Goal: Task Accomplishment & Management: Use online tool/utility

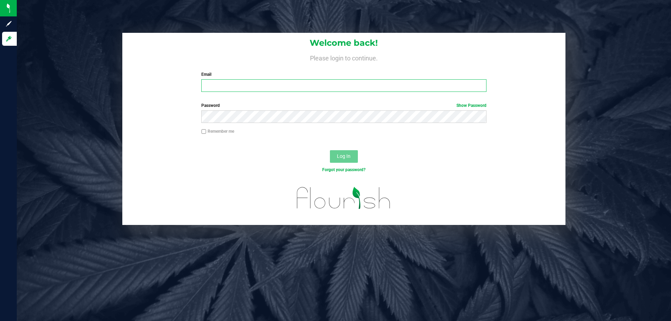
click at [266, 83] on input "Email" at bounding box center [343, 85] width 285 height 13
type input "[EMAIL_ADDRESS][DOMAIN_NAME]"
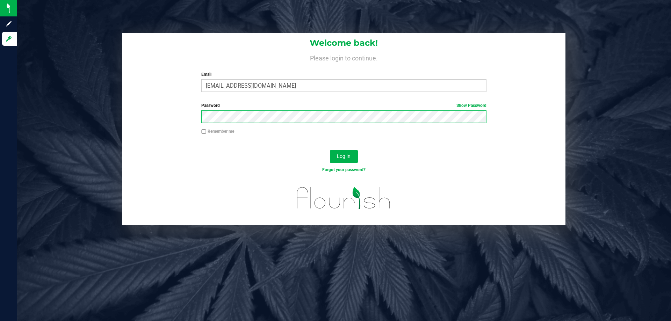
click at [330, 150] on button "Log In" at bounding box center [344, 156] width 28 height 13
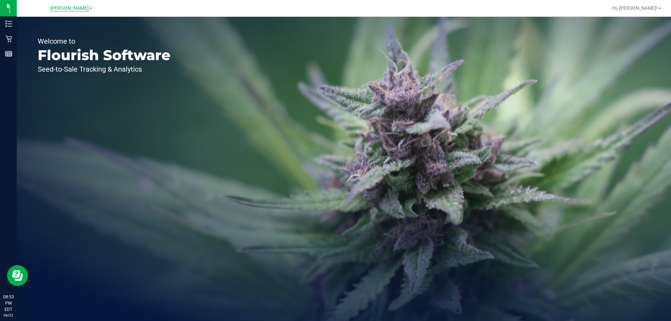
click at [72, 9] on span "[PERSON_NAME]" at bounding box center [69, 8] width 38 height 6
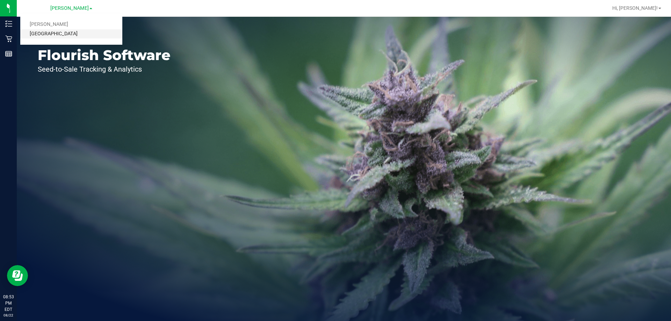
click at [74, 35] on link "[GEOGRAPHIC_DATA]" at bounding box center [71, 33] width 102 height 9
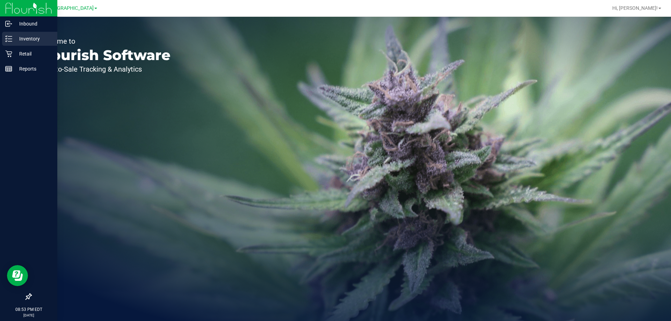
click at [28, 38] on p "Inventory" at bounding box center [33, 39] width 42 height 8
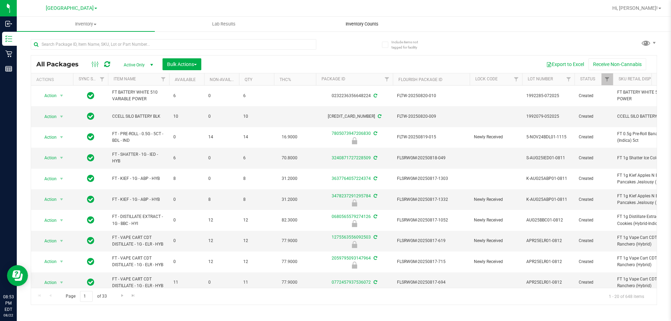
click at [370, 24] on span "Inventory Counts" at bounding box center [362, 24] width 52 height 6
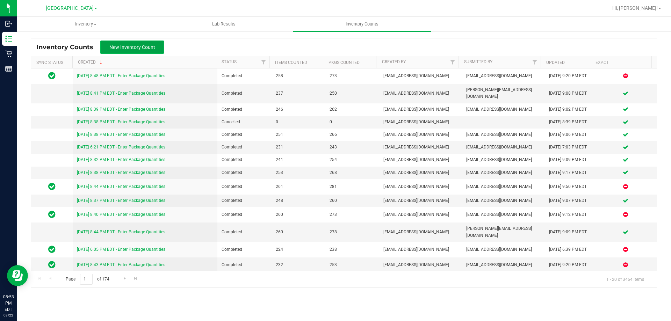
click at [140, 45] on span "New Inventory Count" at bounding box center [132, 47] width 46 height 6
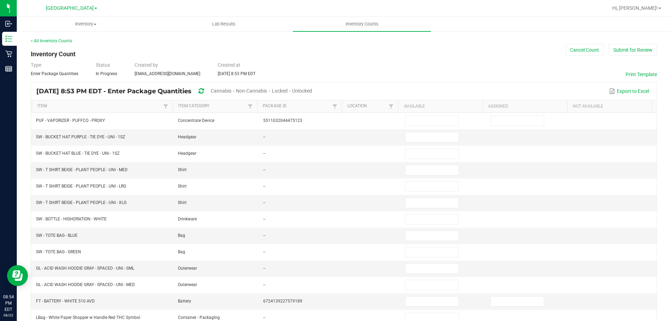
click at [232, 93] on span "Cannabis" at bounding box center [221, 91] width 21 height 6
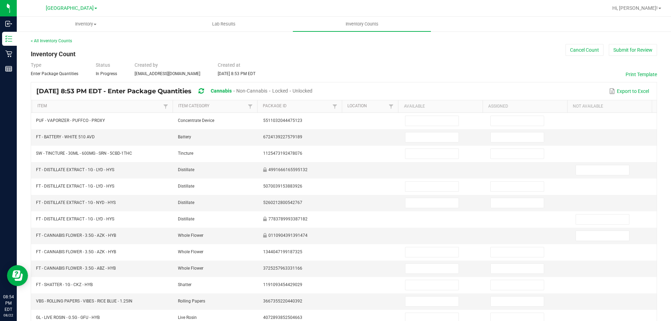
click at [313, 90] on span "Unlocked" at bounding box center [303, 91] width 20 height 6
click at [44, 106] on link "Item" at bounding box center [99, 107] width 124 height 6
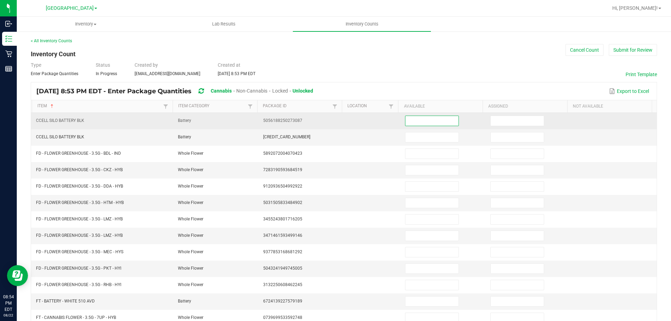
click at [425, 121] on input at bounding box center [432, 121] width 53 height 10
type input "16"
type input "0"
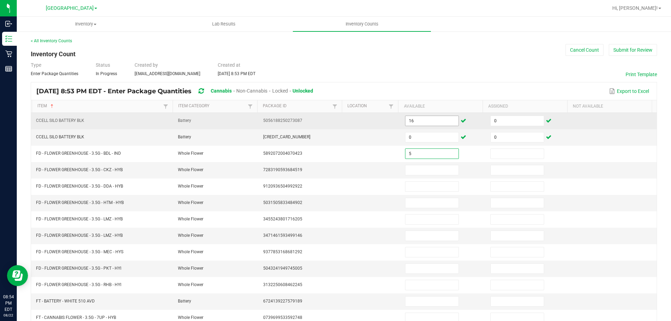
type input "5"
type input "0"
type input "15"
type input "0"
type input "9"
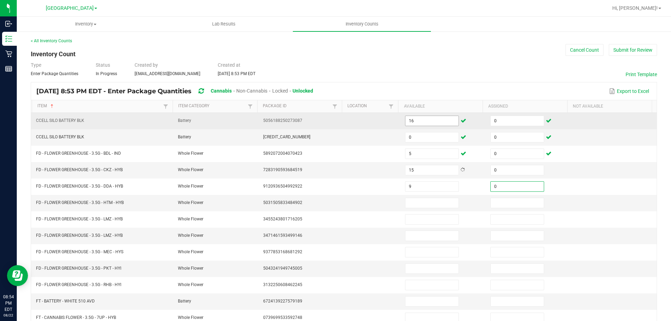
type input "0"
type input "8"
type input "0"
type input "6"
type input "0"
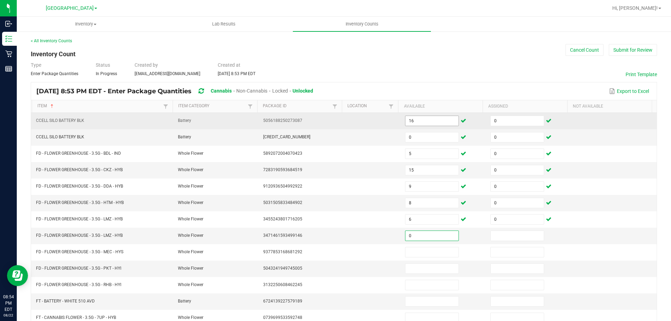
type input "0"
type input "18"
type input "0"
type input "12"
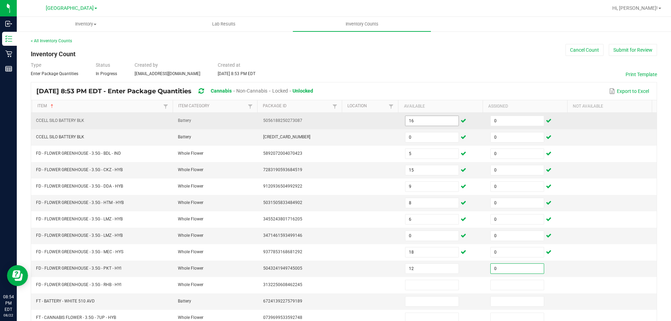
type input "0"
type input "15"
type input "0"
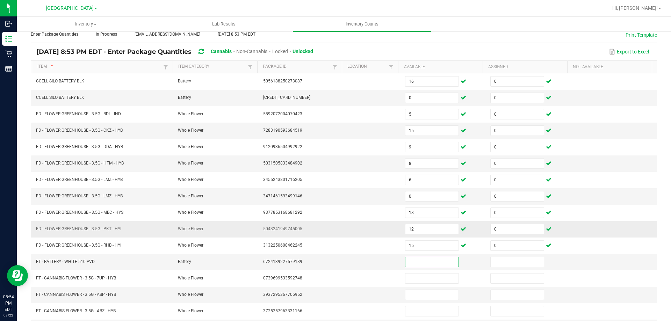
scroll to position [105, 0]
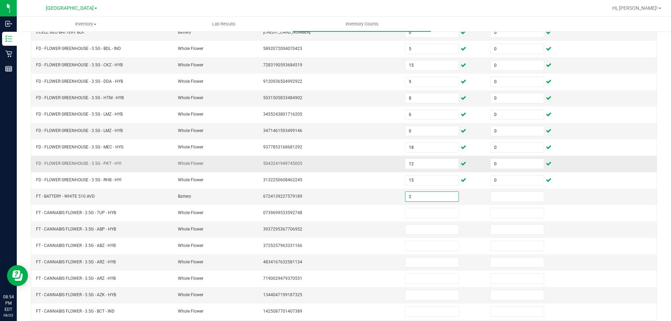
type input "2"
type input "0"
type input "2"
type input "0"
type input "16"
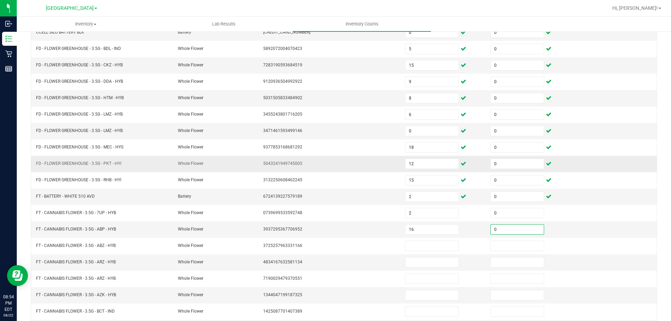
type input "0"
type input "2"
type input "0"
type input "17"
type input "0"
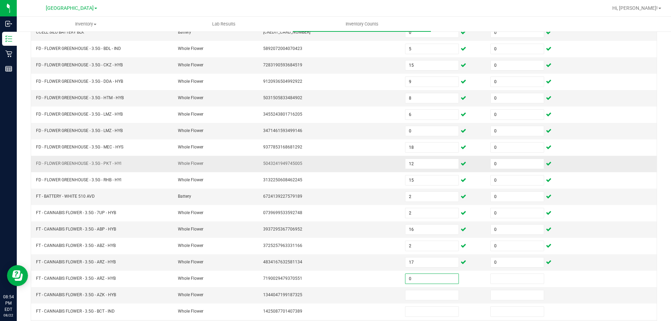
type input "0"
type input "16"
type input "0"
type input "9"
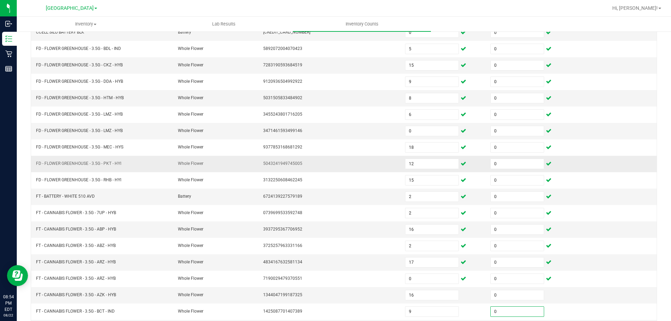
type input "0"
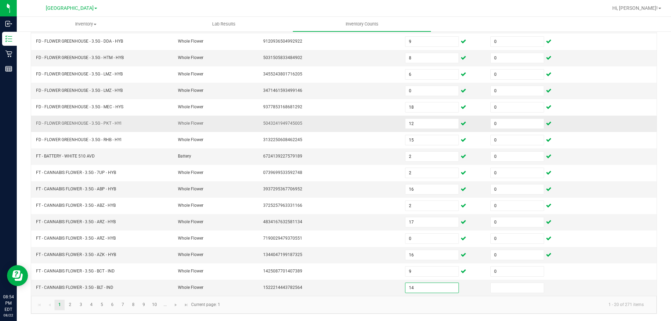
type input "14"
type input "0"
click at [73, 306] on link "2" at bounding box center [70, 305] width 10 height 10
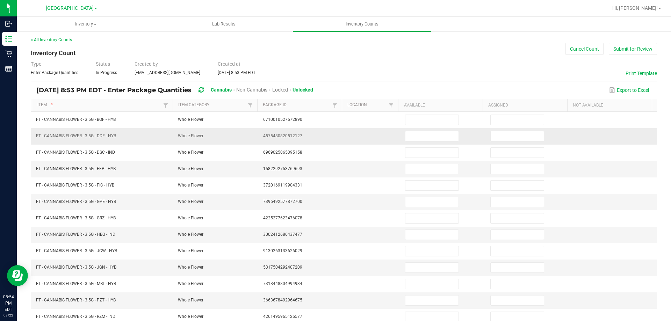
scroll to position [0, 0]
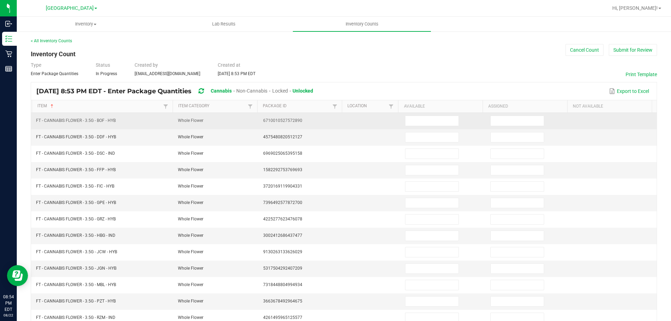
drag, startPoint x: 415, startPoint y: 120, endPoint x: 407, endPoint y: 128, distance: 11.6
click at [414, 120] on input at bounding box center [432, 121] width 53 height 10
type input "4"
type input "0"
type input "10"
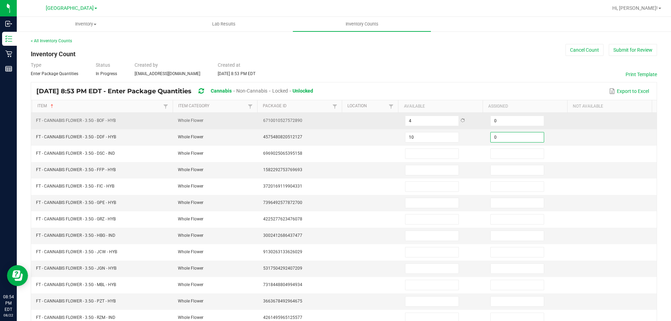
type input "0"
type input "18"
type input "0"
type input "11"
type input "0"
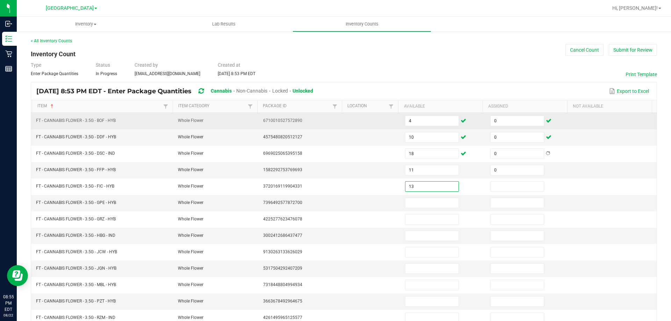
type input "13"
type input "0"
type input "5"
type input "0"
type input "18"
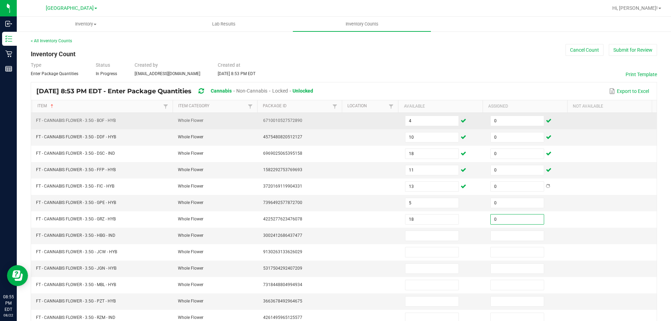
type input "0"
type input "1"
type input "0"
type input "6"
type input "0"
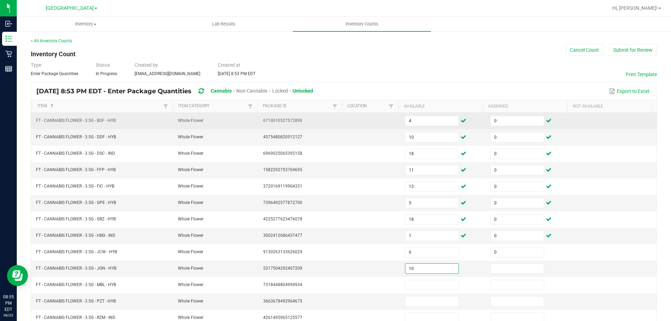
type input "10"
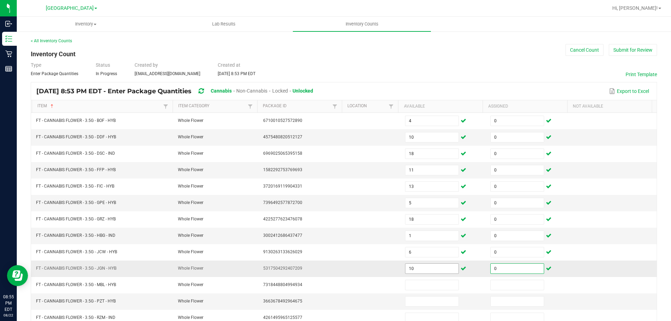
type input "0"
click at [430, 271] on input "10" at bounding box center [432, 269] width 53 height 10
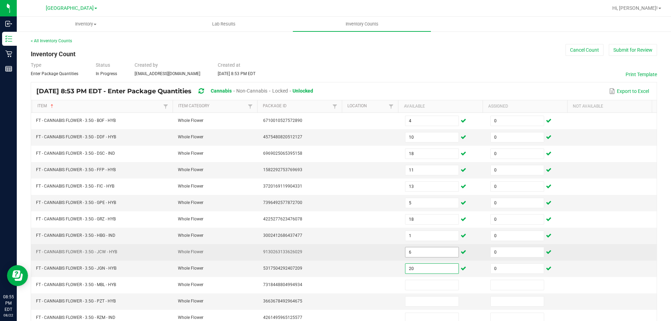
type input "20"
type input "12"
type input "0"
type input "19"
type input "0"
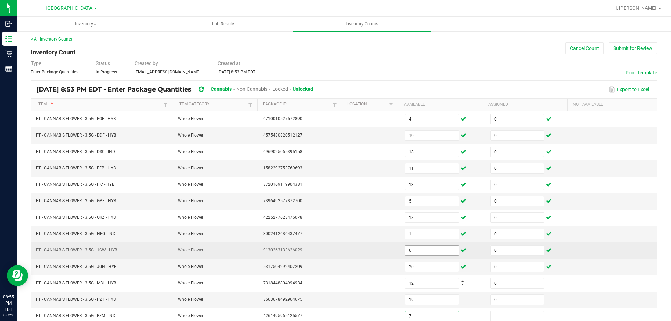
type input "7"
type input "0"
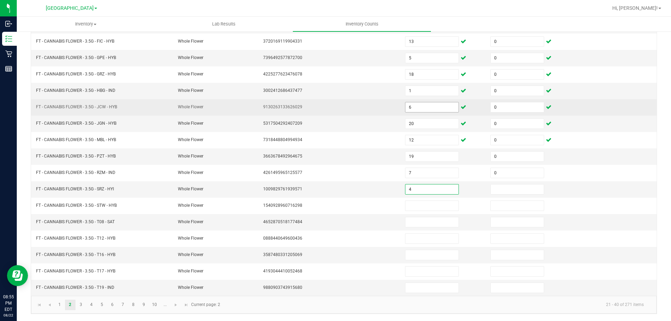
type input "4"
type input "0"
type input "20"
type input "0"
type input "9"
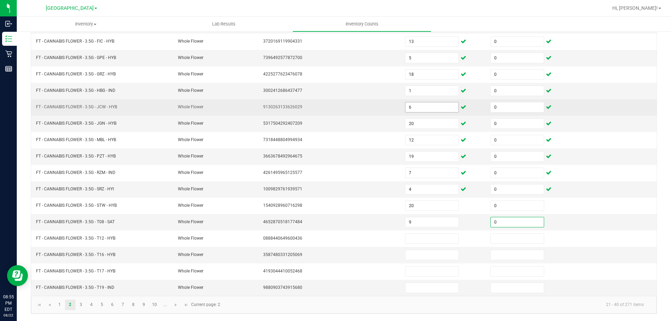
type input "0"
type input "30"
type input "0"
type input "20"
type input "0"
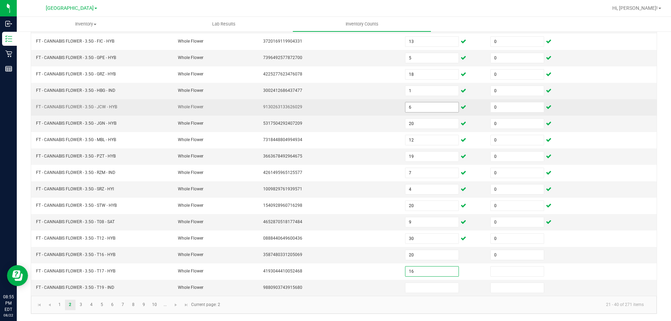
type input "16"
type input "0"
type input "5"
type input "0"
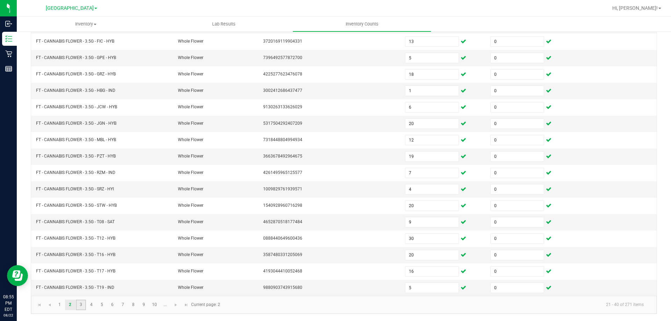
click at [83, 307] on link "3" at bounding box center [81, 305] width 10 height 10
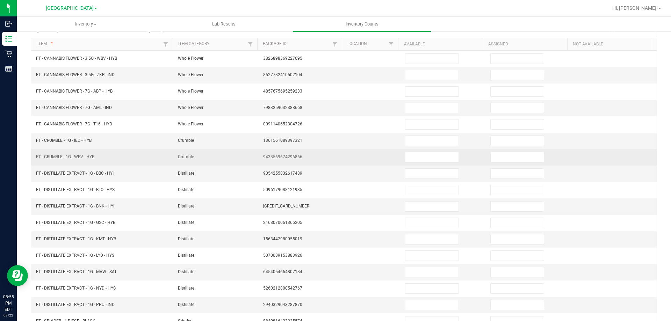
scroll to position [0, 0]
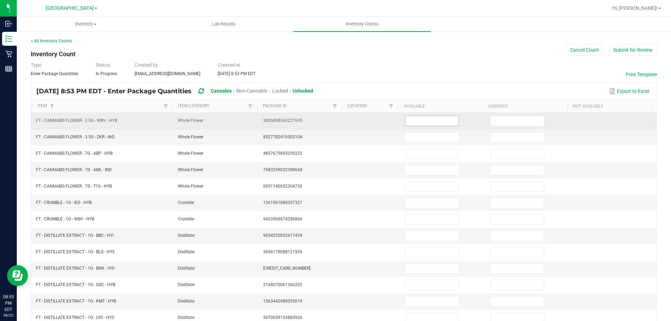
click at [439, 123] on input at bounding box center [432, 121] width 53 height 10
type input "5"
type input "0"
type input "3"
type input "0"
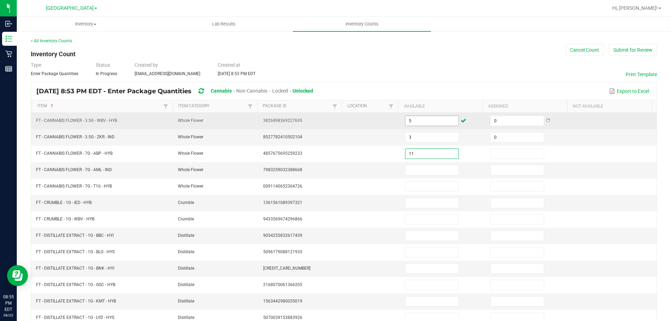
type input "11"
type input "0"
type input "19"
type input "0"
type input "17"
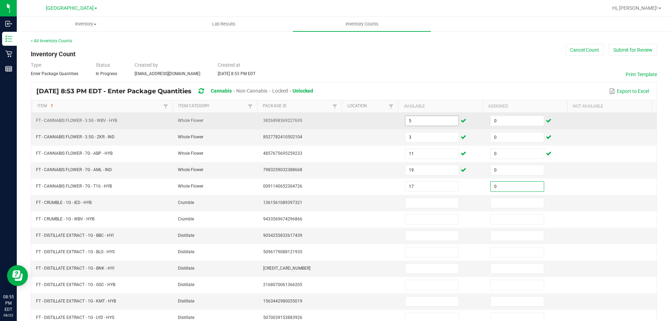
type input "0"
type input "1"
type input "20"
type input "0"
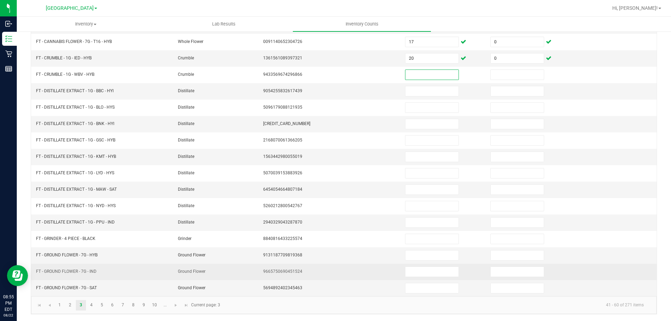
scroll to position [145, 0]
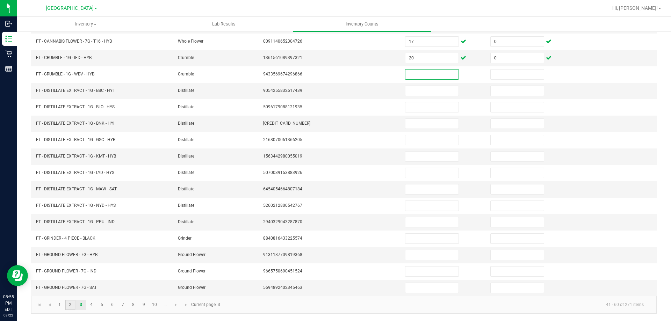
click at [74, 304] on link "2" at bounding box center [70, 305] width 10 height 10
type input "4"
type input "10"
type input "18"
type input "13"
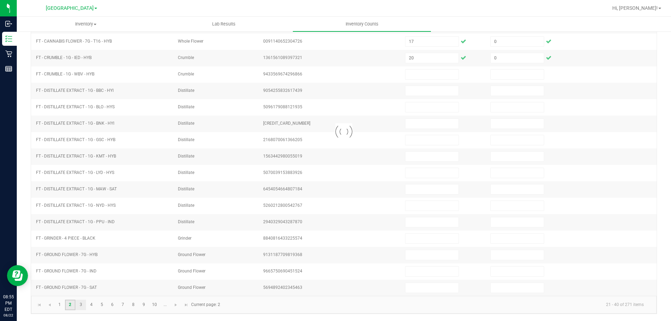
type input "5"
type input "6"
type input "20"
type input "12"
type input "19"
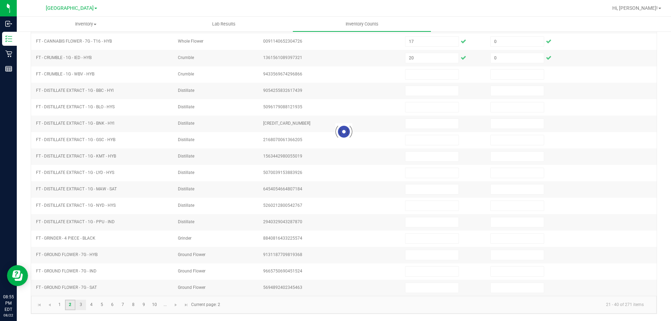
type input "0"
type input "7"
type input "4"
type input "20"
type input "9"
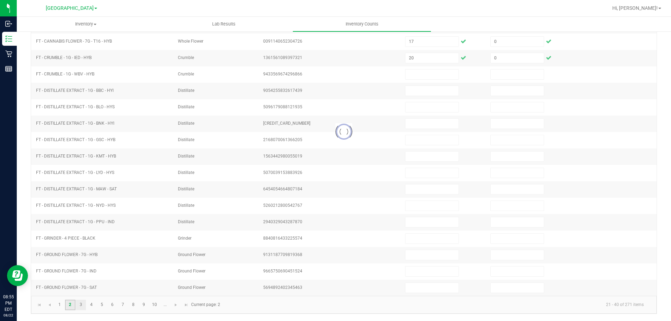
type input "30"
type input "0"
type input "20"
type input "16"
type input "5"
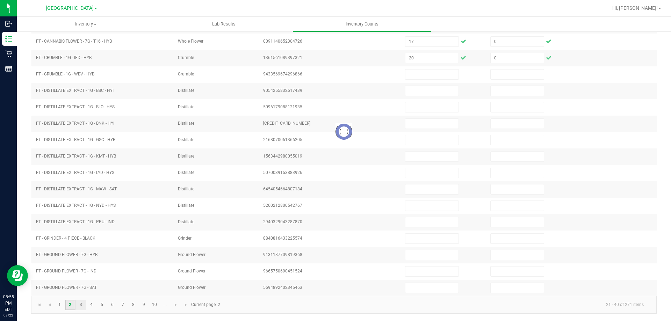
type input "0"
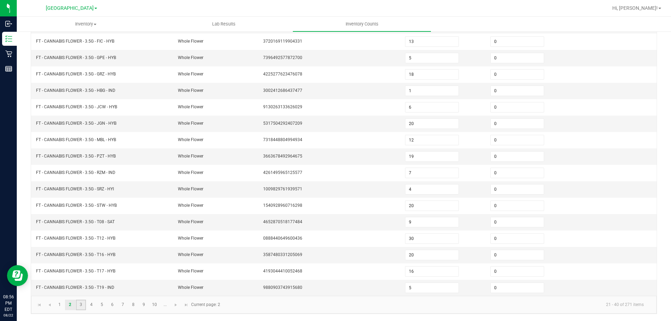
click at [77, 307] on link "3" at bounding box center [81, 305] width 10 height 10
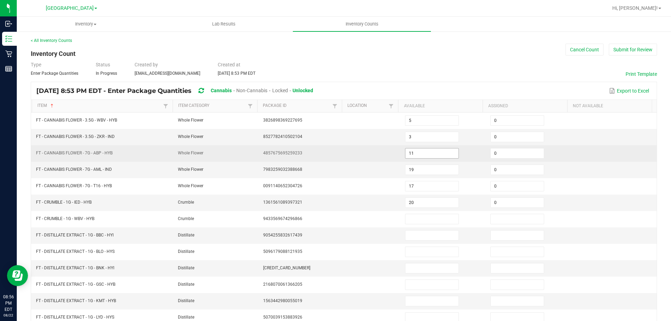
scroll to position [0, 0]
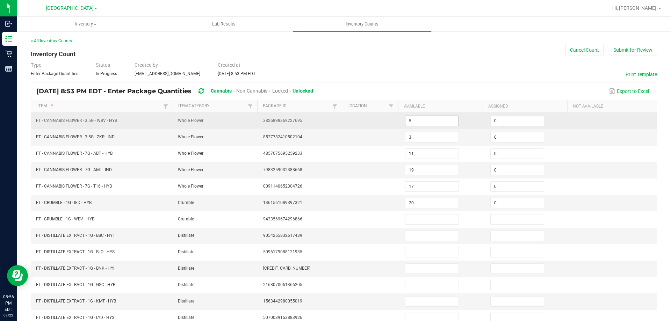
click at [425, 120] on input "5" at bounding box center [432, 121] width 53 height 10
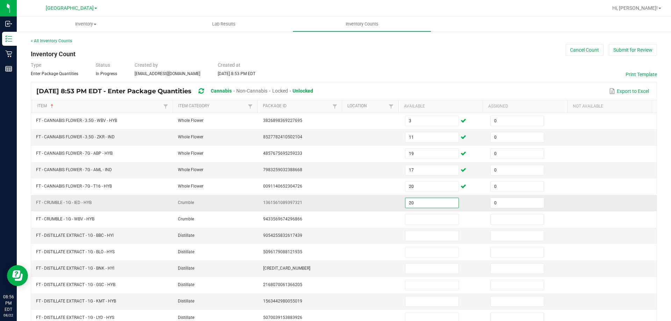
click at [417, 201] on input "20" at bounding box center [432, 203] width 53 height 10
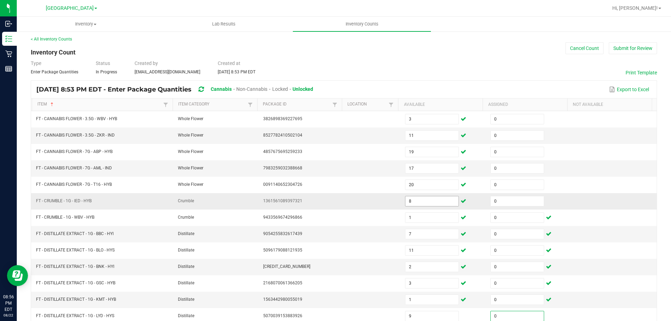
scroll to position [145, 0]
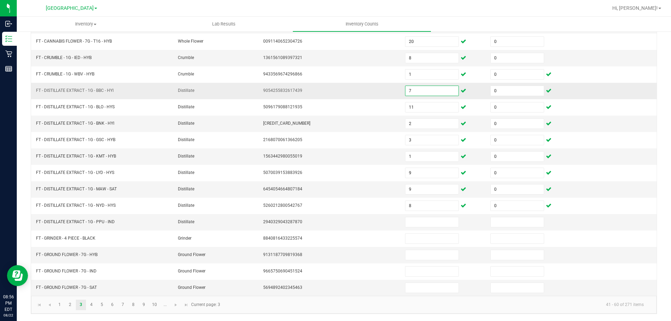
click at [411, 92] on input "7" at bounding box center [432, 91] width 53 height 10
click at [89, 305] on link "4" at bounding box center [91, 305] width 10 height 10
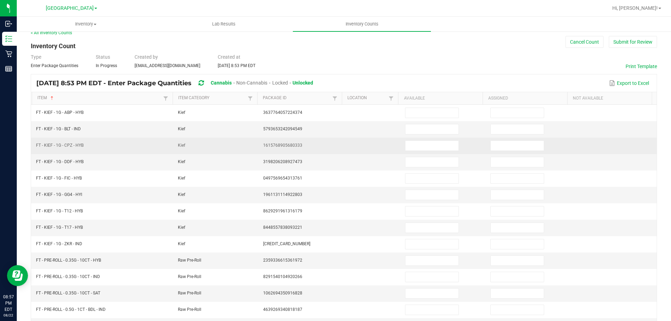
scroll to position [0, 0]
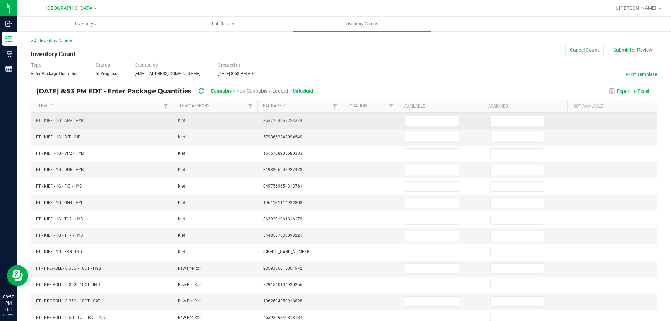
drag, startPoint x: 418, startPoint y: 119, endPoint x: 387, endPoint y: 121, distance: 30.1
click at [401, 120] on td at bounding box center [443, 121] width 85 height 16
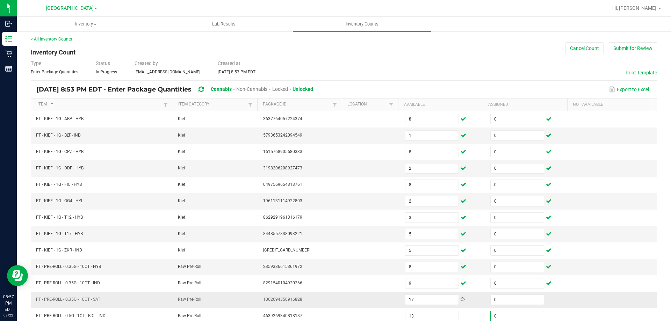
scroll to position [145, 0]
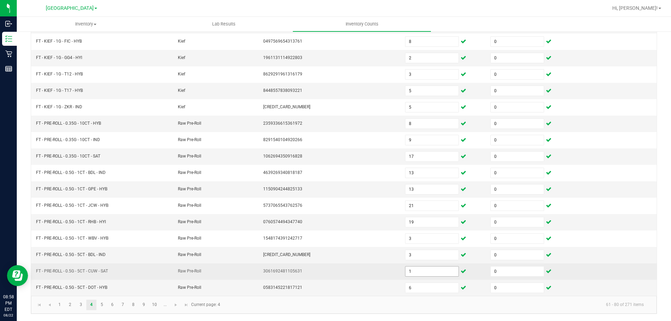
click at [415, 270] on input "1" at bounding box center [432, 272] width 53 height 10
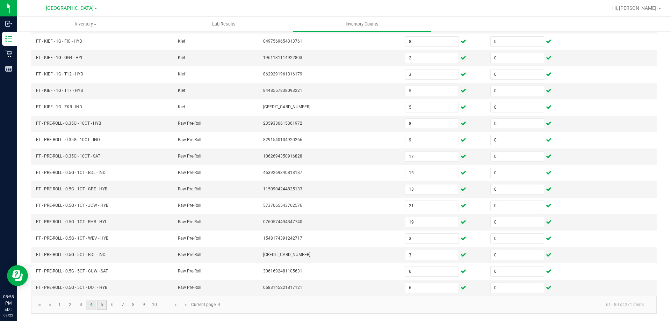
click at [98, 304] on link "5" at bounding box center [102, 305] width 10 height 10
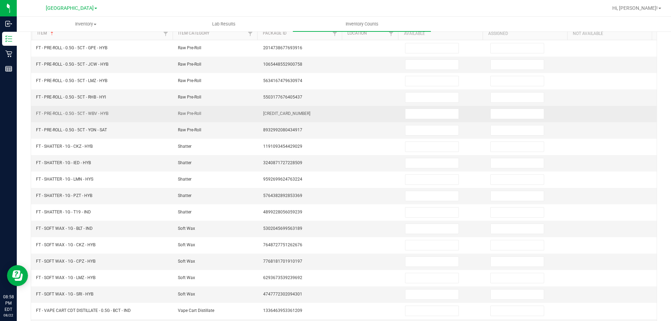
scroll to position [0, 0]
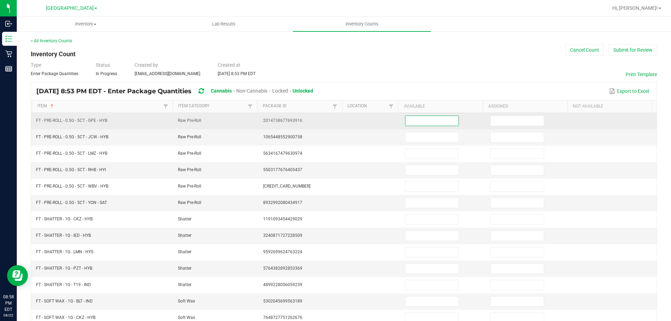
click at [420, 120] on input at bounding box center [432, 121] width 53 height 10
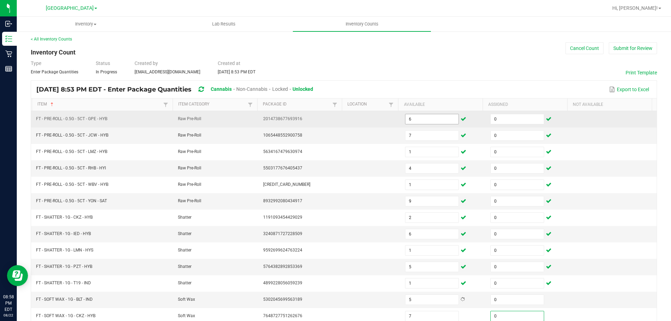
scroll to position [145, 0]
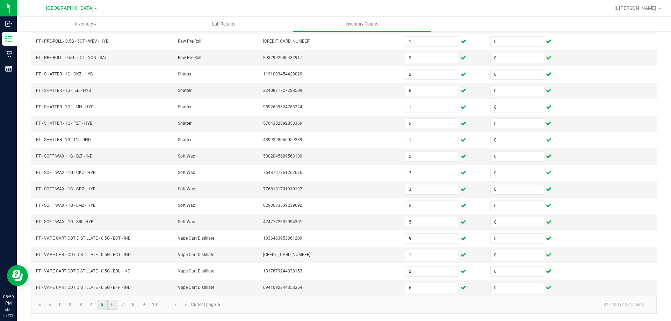
click at [116, 306] on link "6" at bounding box center [112, 305] width 10 height 10
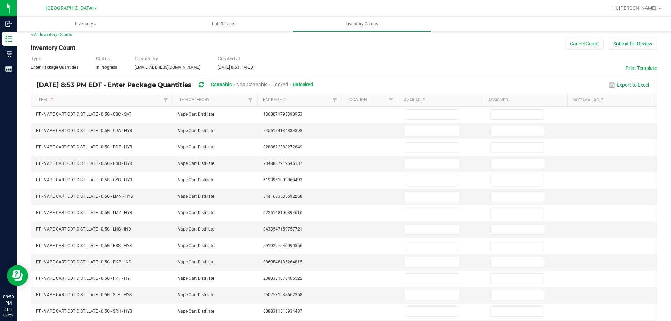
scroll to position [5, 0]
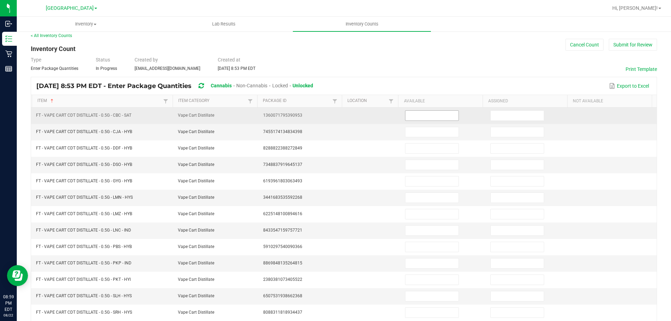
click at [426, 111] on input at bounding box center [432, 116] width 53 height 10
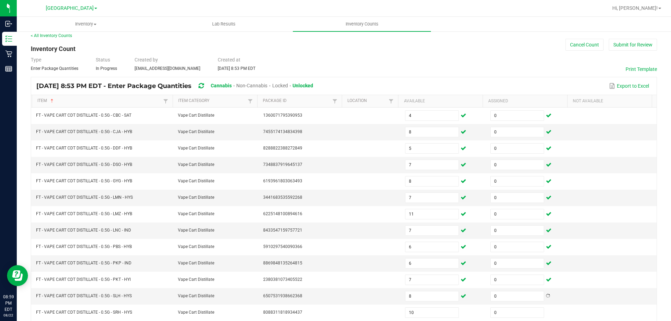
scroll to position [145, 0]
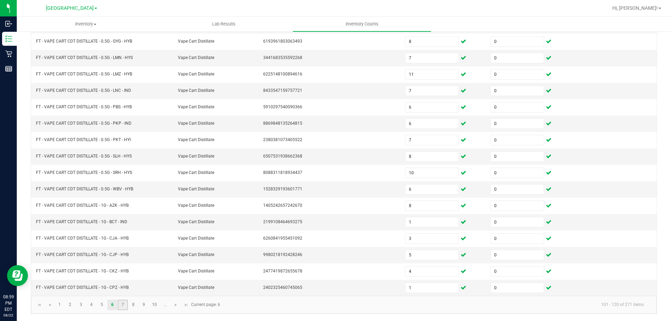
click at [125, 304] on link "7" at bounding box center [123, 305] width 10 height 10
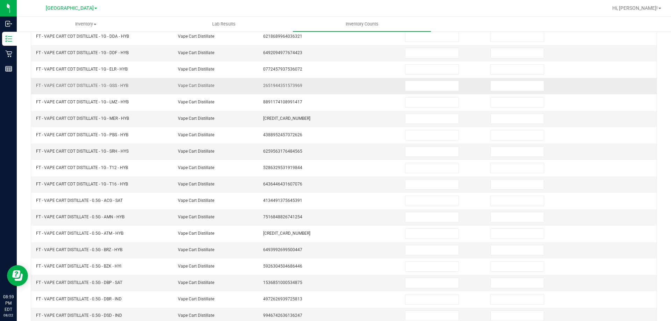
scroll to position [0, 0]
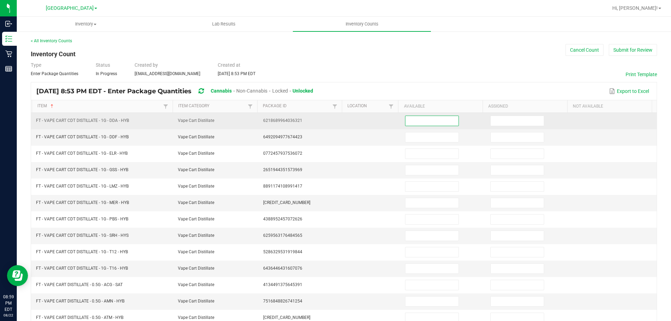
click at [436, 124] on input at bounding box center [432, 121] width 53 height 10
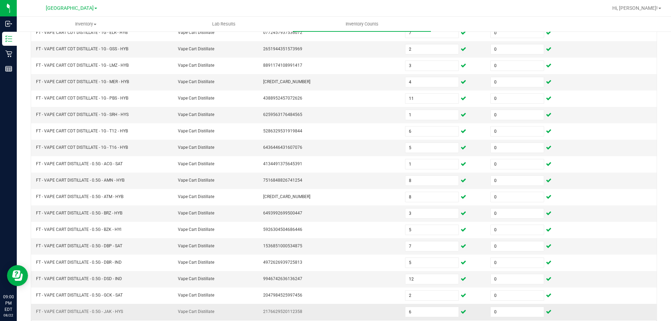
scroll to position [145, 0]
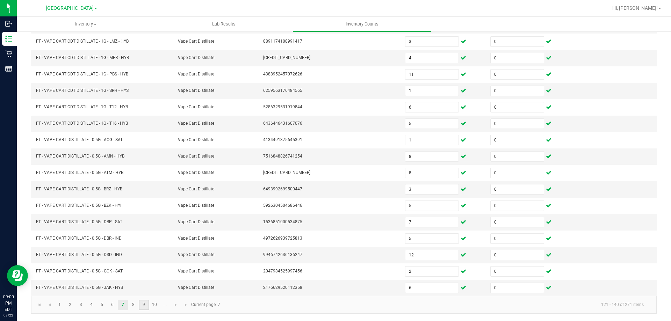
click at [144, 307] on link "9" at bounding box center [144, 305] width 10 height 10
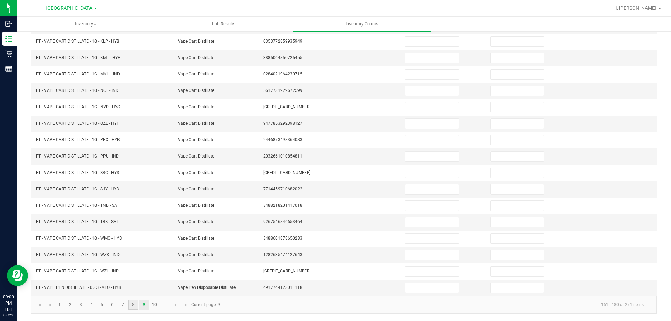
click at [133, 303] on link "8" at bounding box center [133, 305] width 10 height 10
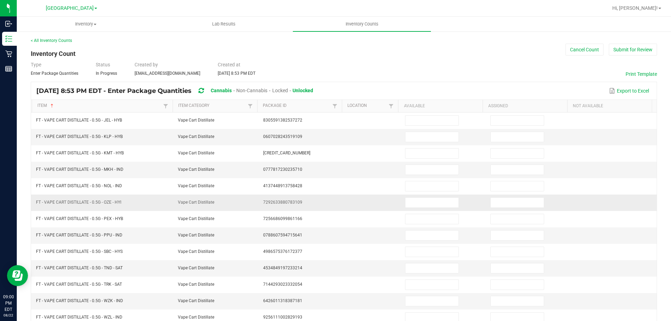
scroll to position [0, 0]
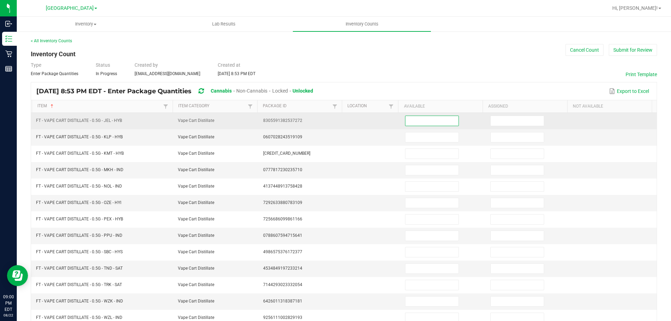
click at [419, 116] on span at bounding box center [432, 121] width 54 height 10
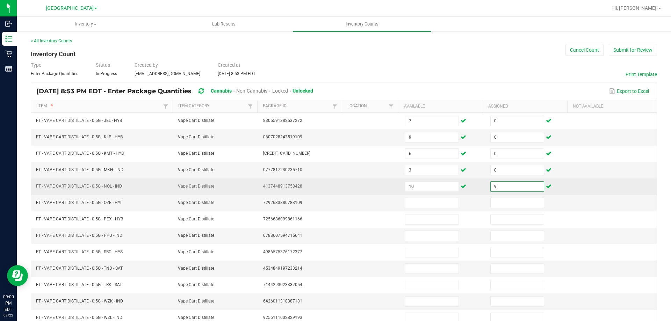
click at [500, 186] on input "9" at bounding box center [517, 187] width 53 height 10
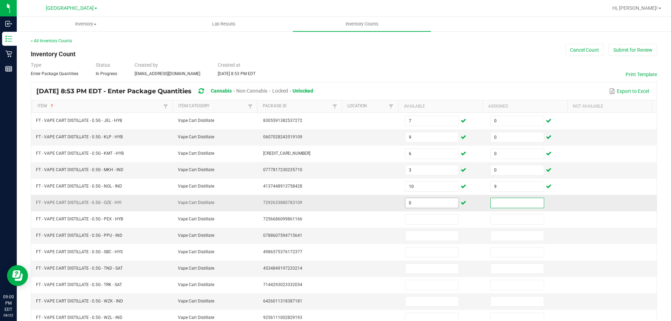
click at [415, 202] on input "0" at bounding box center [432, 203] width 53 height 10
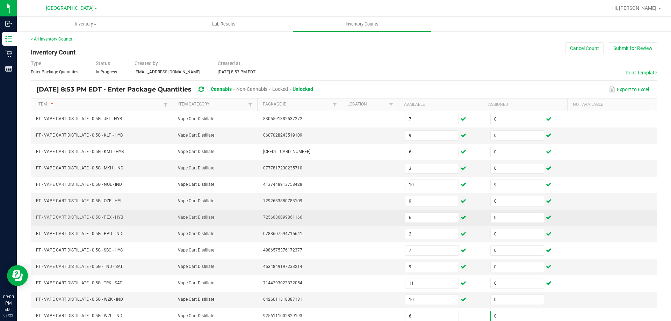
scroll to position [145, 0]
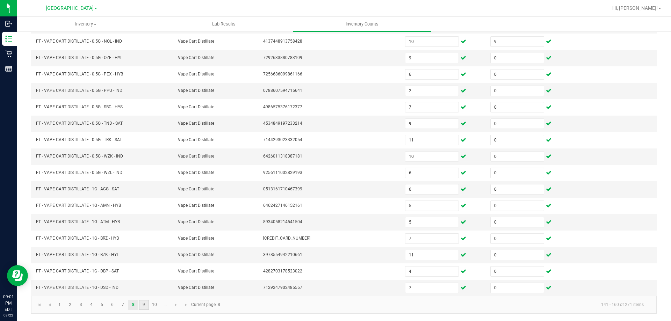
click at [146, 306] on link "9" at bounding box center [144, 305] width 10 height 10
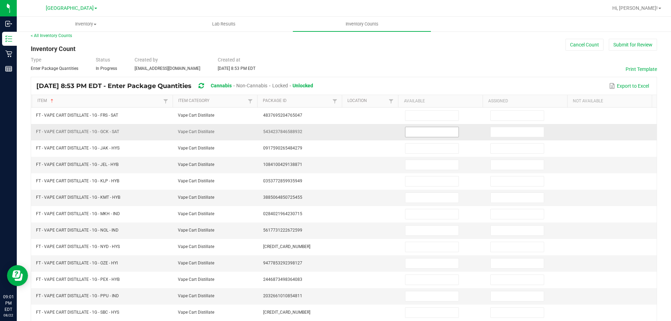
scroll to position [0, 0]
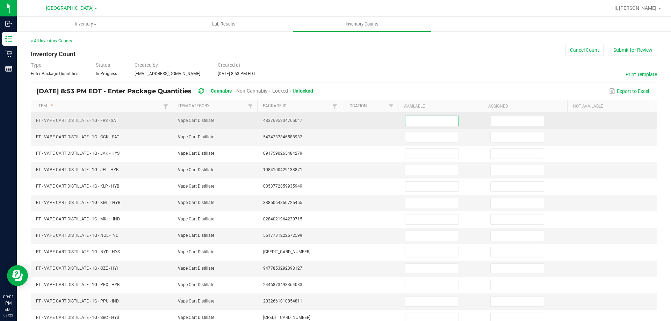
click at [427, 121] on input at bounding box center [432, 121] width 53 height 10
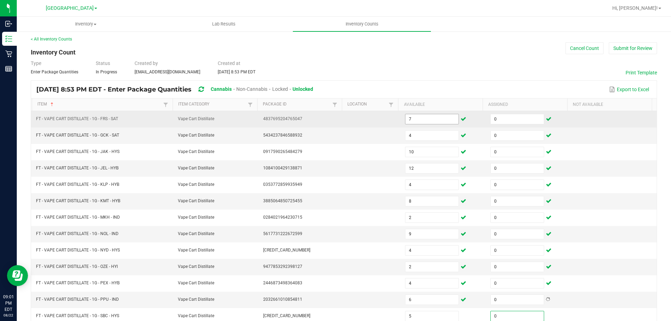
scroll to position [145, 0]
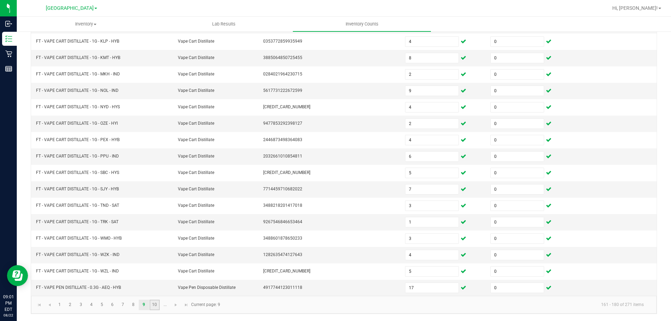
click at [155, 305] on link "10" at bounding box center [155, 305] width 10 height 10
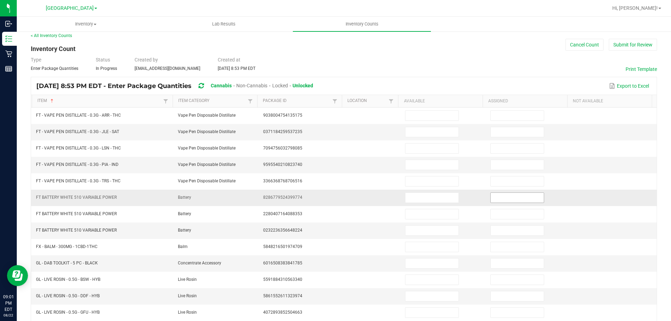
scroll to position [0, 0]
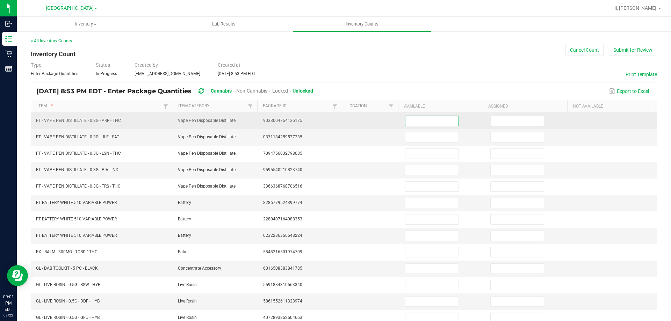
click at [442, 121] on input at bounding box center [432, 121] width 53 height 10
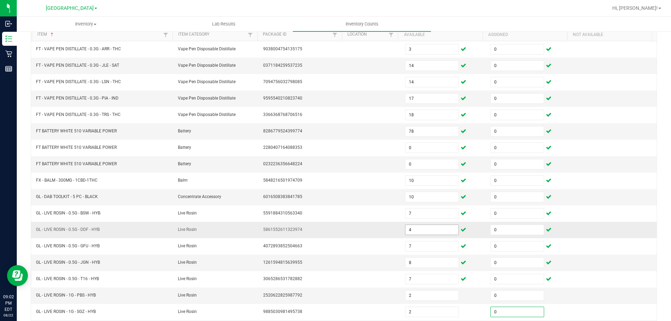
scroll to position [145, 0]
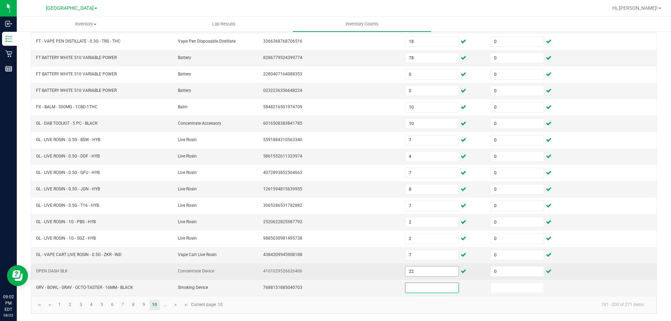
drag, startPoint x: 411, startPoint y: 271, endPoint x: 415, endPoint y: 274, distance: 5.3
click at [411, 272] on input "22" at bounding box center [432, 272] width 53 height 10
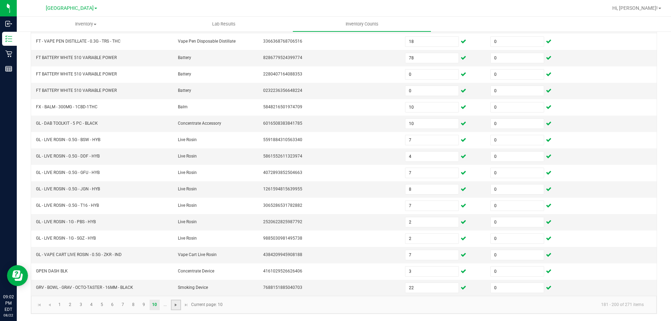
click at [173, 307] on link at bounding box center [176, 305] width 10 height 10
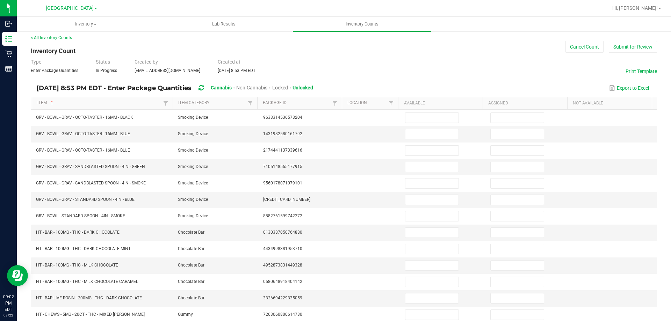
scroll to position [0, 0]
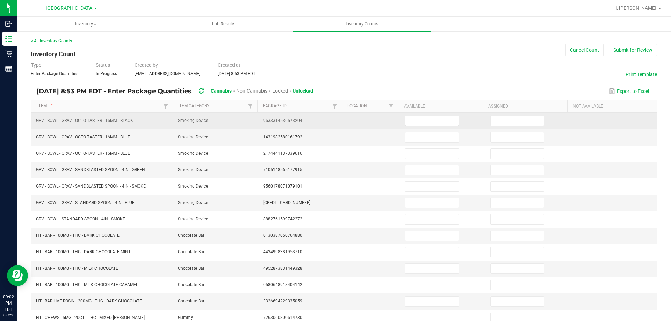
drag, startPoint x: 436, startPoint y: 123, endPoint x: 429, endPoint y: 118, distance: 8.3
click at [434, 122] on input at bounding box center [432, 121] width 53 height 10
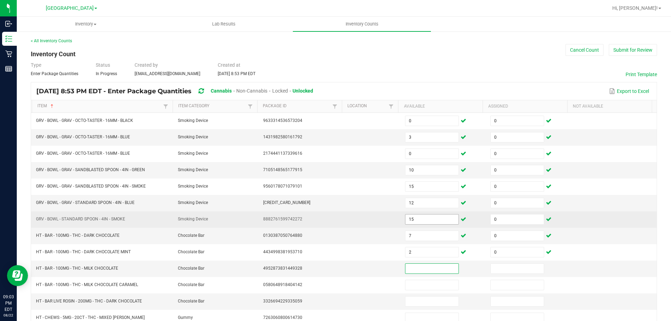
click at [423, 218] on input "15" at bounding box center [432, 220] width 53 height 10
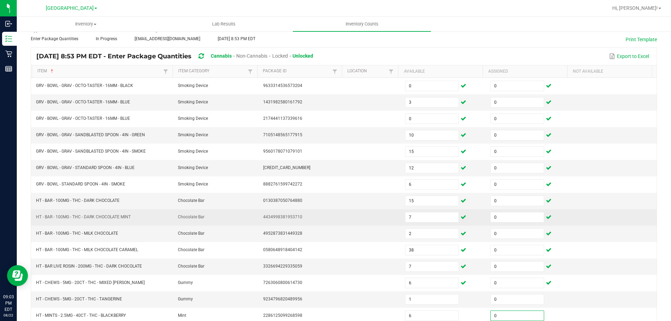
scroll to position [145, 0]
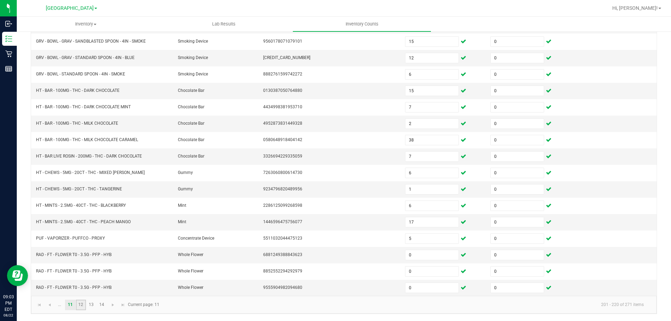
click at [78, 304] on link "12" at bounding box center [81, 305] width 10 height 10
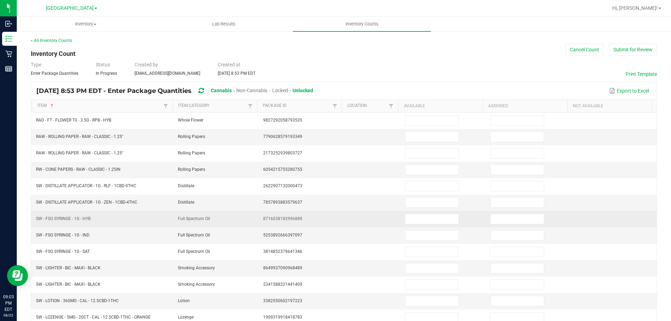
scroll to position [0, 0]
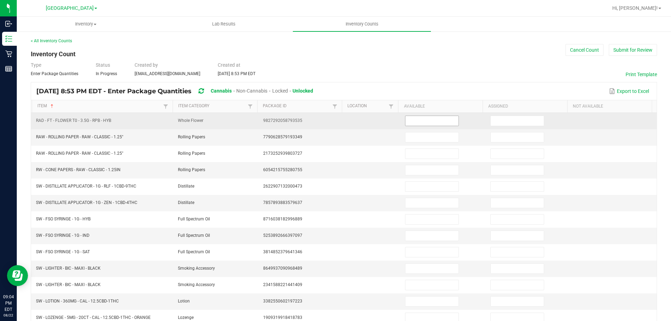
click at [439, 120] on input at bounding box center [432, 121] width 53 height 10
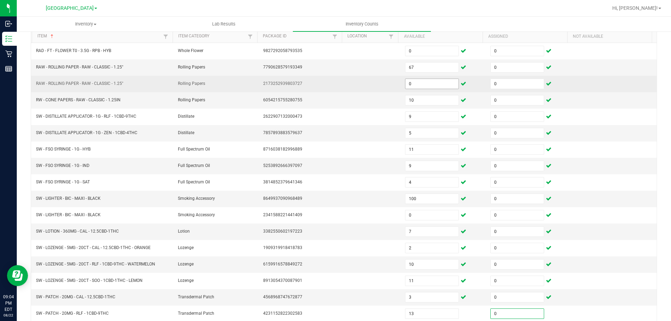
scroll to position [145, 0]
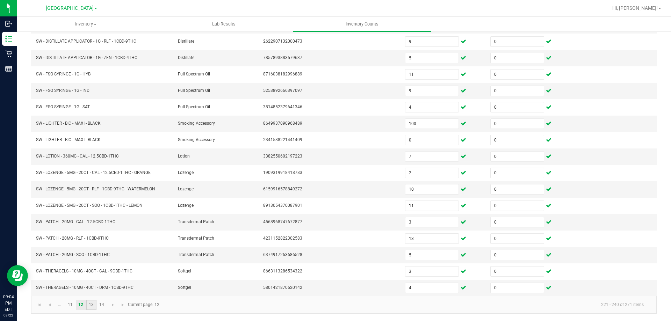
click at [94, 308] on link "13" at bounding box center [91, 305] width 10 height 10
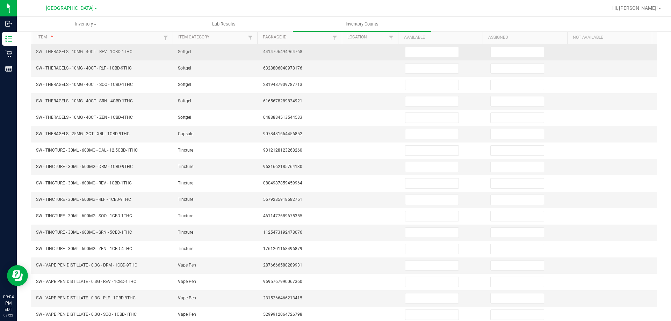
scroll to position [0, 0]
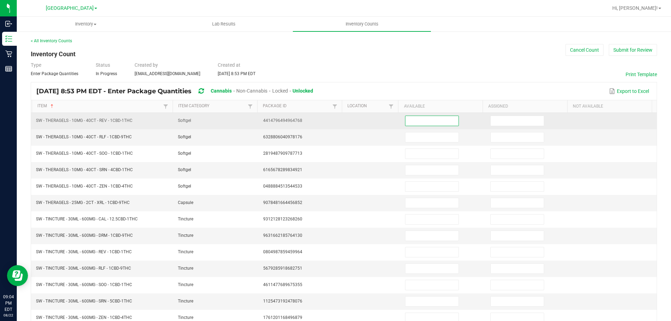
click at [435, 120] on input at bounding box center [432, 121] width 53 height 10
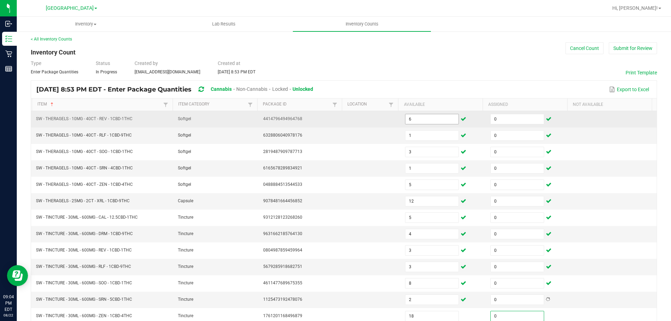
scroll to position [145, 0]
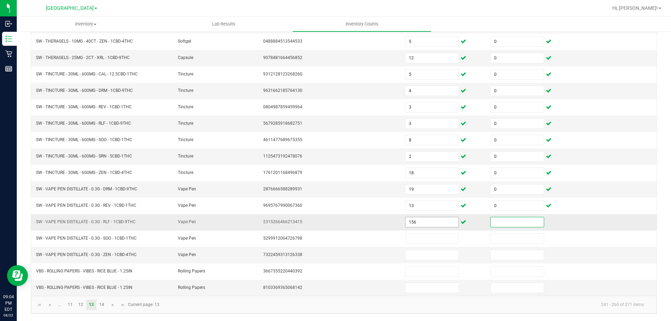
click at [419, 219] on input "156" at bounding box center [432, 223] width 53 height 10
click at [100, 304] on link "14" at bounding box center [102, 305] width 10 height 10
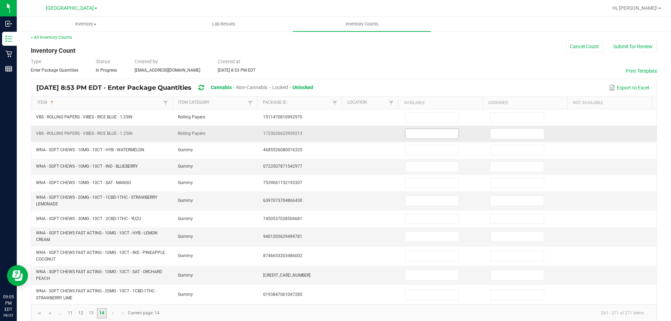
scroll to position [0, 0]
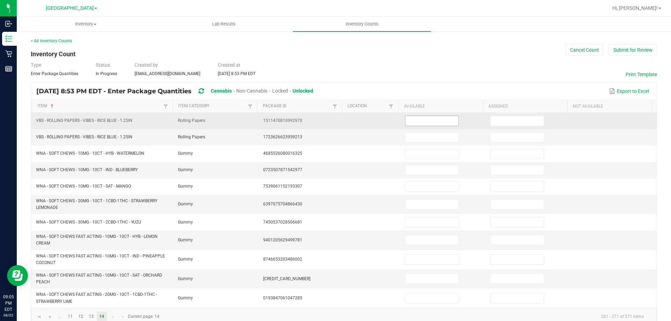
click at [446, 125] on input at bounding box center [432, 121] width 53 height 10
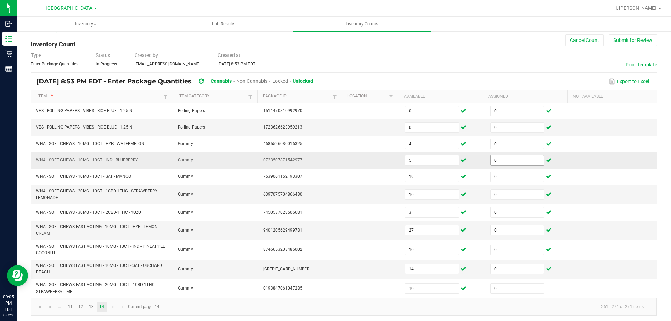
scroll to position [12, 0]
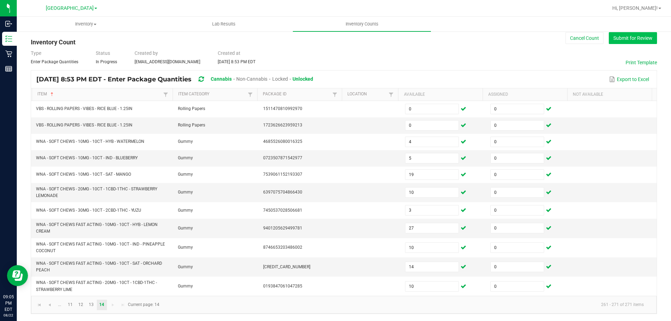
click at [639, 41] on button "Submit for Review" at bounding box center [633, 38] width 48 height 12
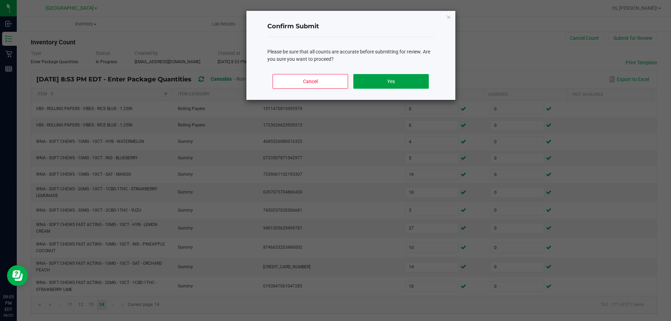
click at [419, 83] on button "Yes" at bounding box center [391, 81] width 75 height 15
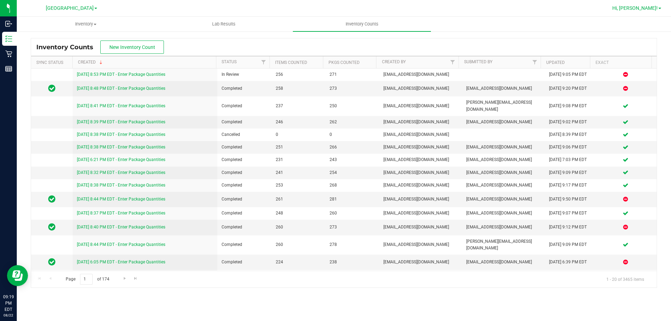
click at [647, 7] on span "Hi, [PERSON_NAME]!" at bounding box center [635, 8] width 45 height 6
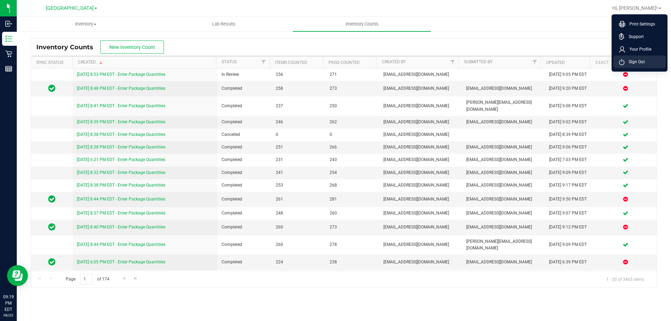
click at [639, 63] on span "Sign Out" at bounding box center [635, 61] width 20 height 7
